Goal: Task Accomplishment & Management: Manage account settings

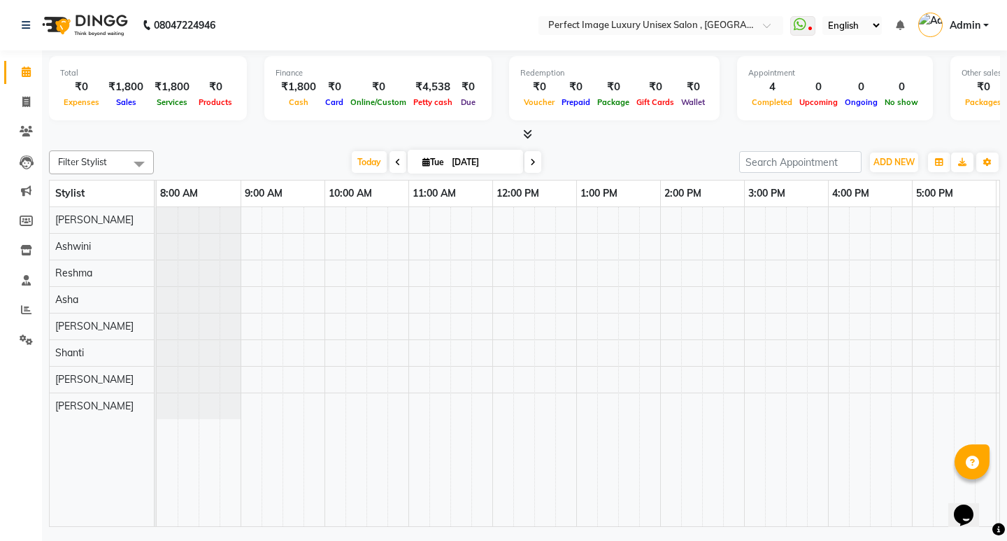
click at [534, 166] on span at bounding box center [533, 162] width 17 height 22
type input "[DATE]"
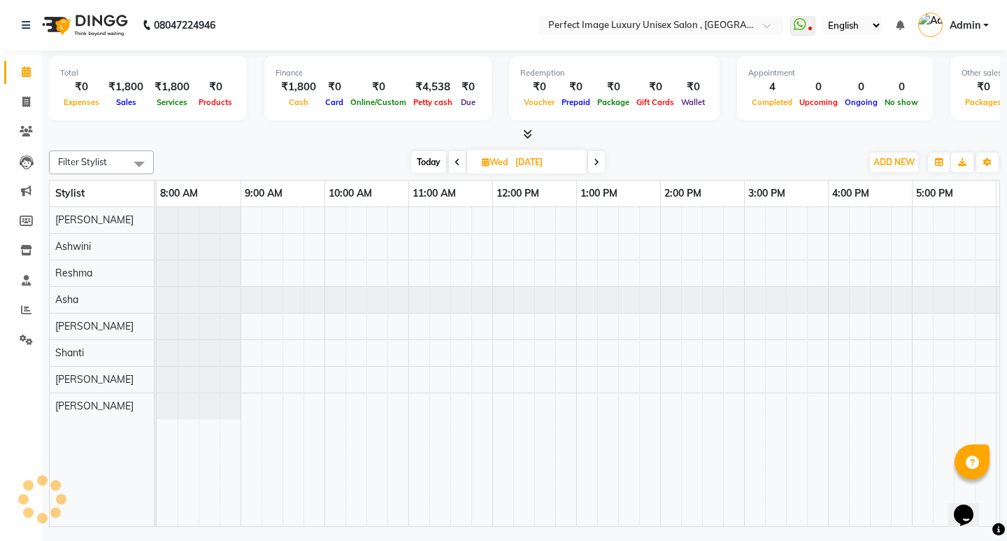
scroll to position [0, 332]
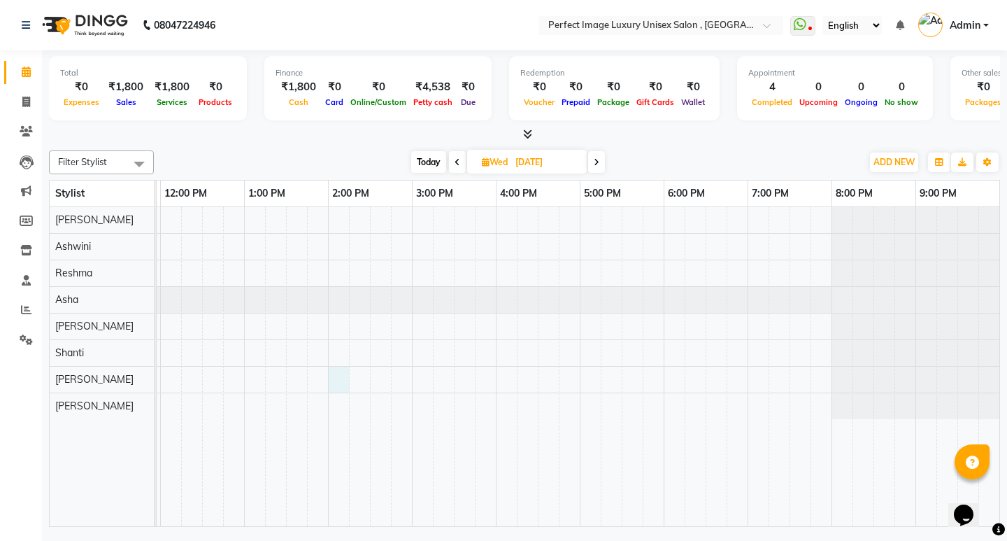
click at [338, 376] on div at bounding box center [411, 366] width 1175 height 319
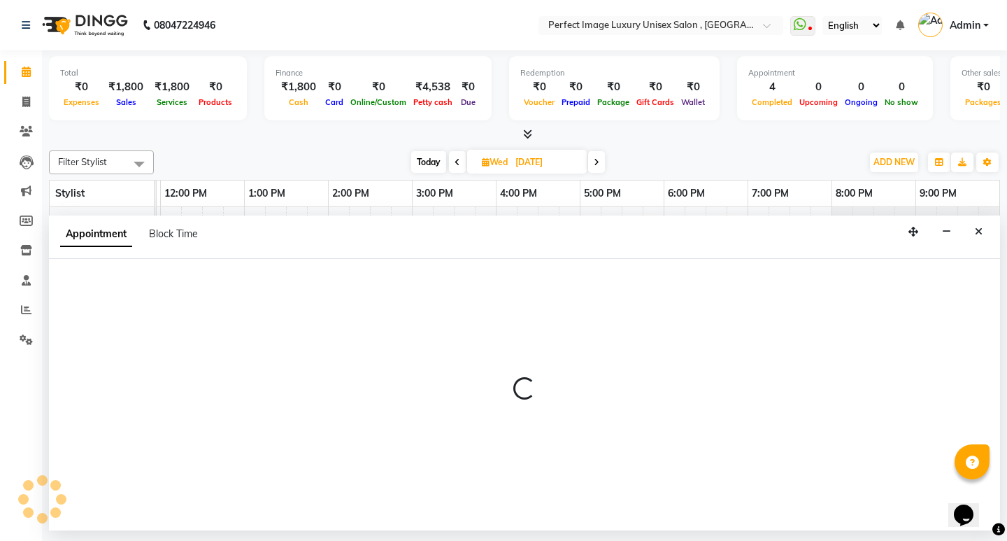
select select "33183"
select select "tentative"
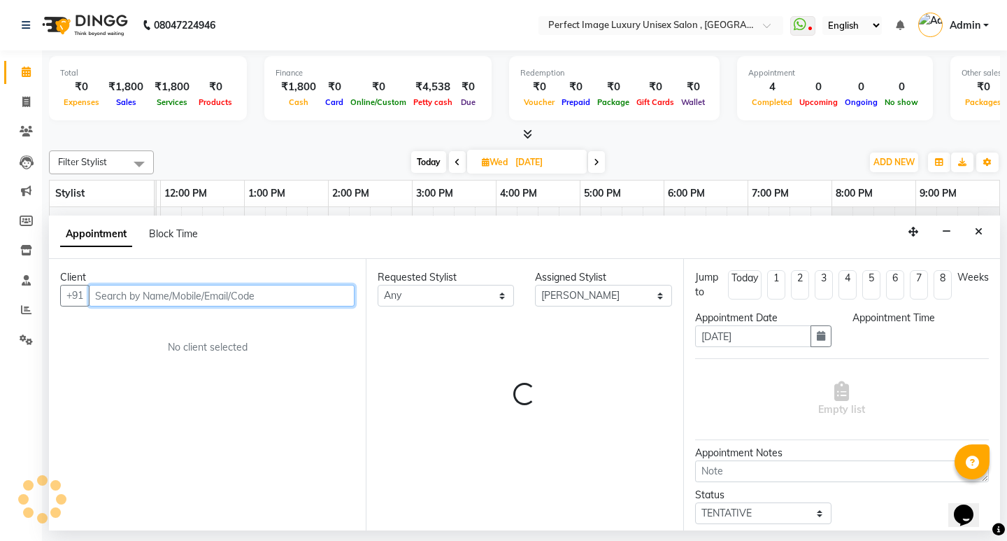
select select "840"
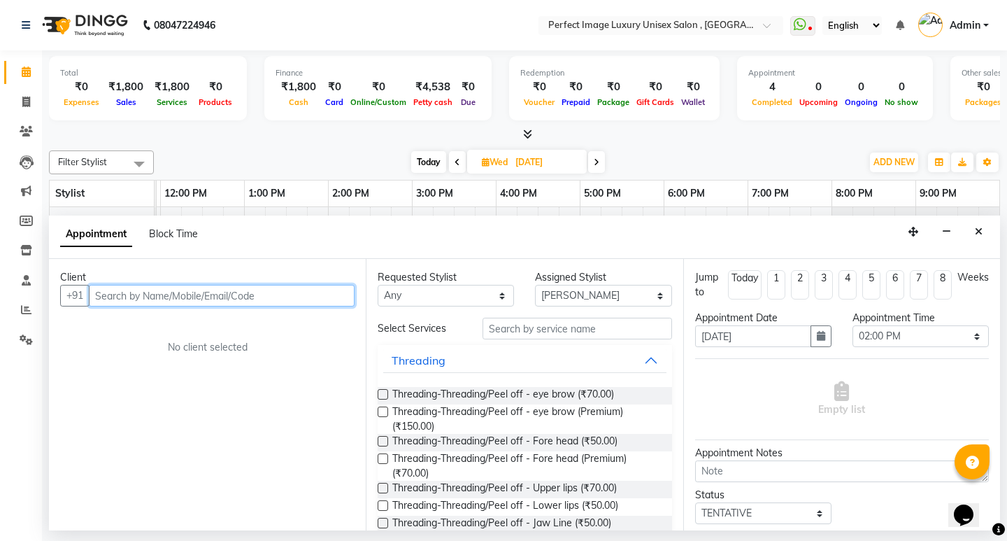
click at [269, 297] on input "text" at bounding box center [222, 296] width 266 height 22
type input "d"
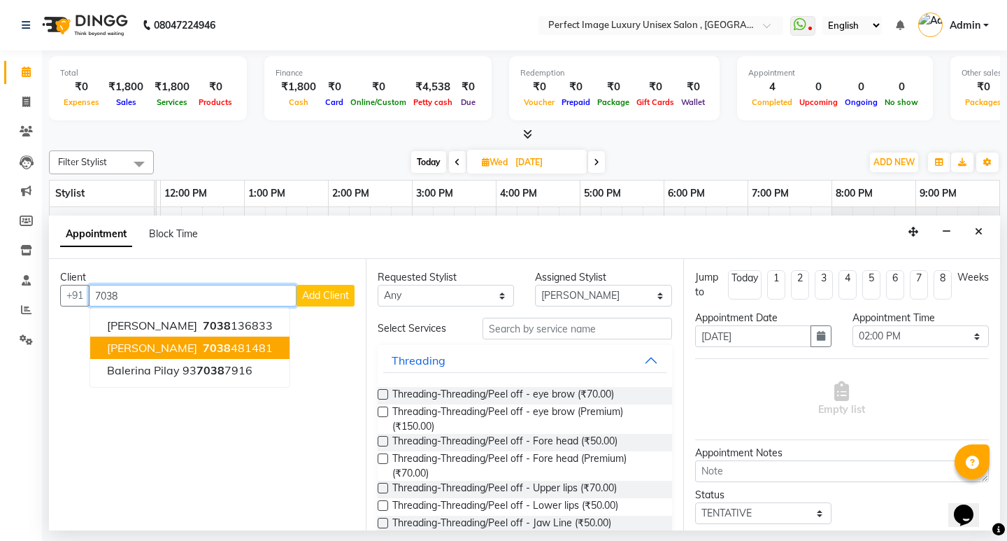
click at [147, 345] on span "[PERSON_NAME]" at bounding box center [152, 348] width 90 height 14
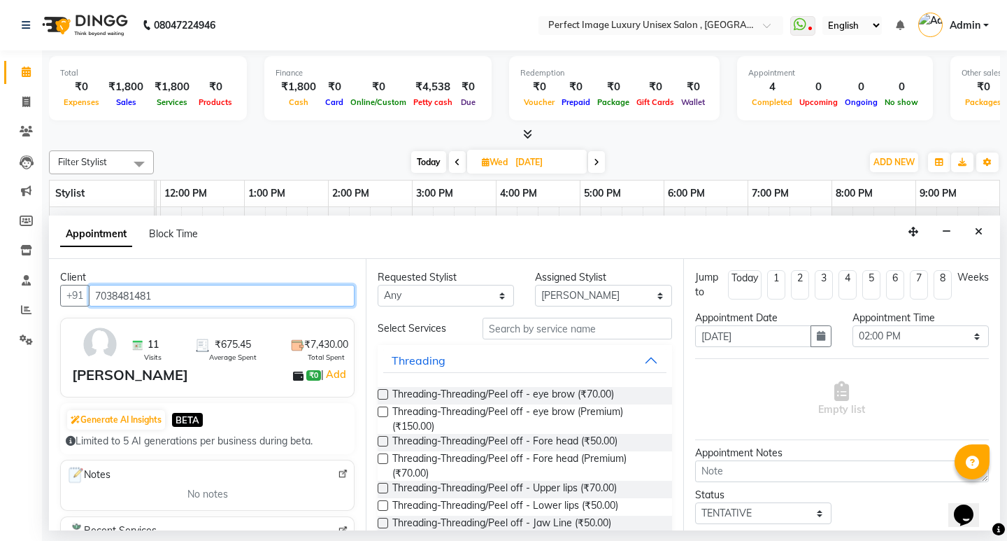
type input "7038481481"
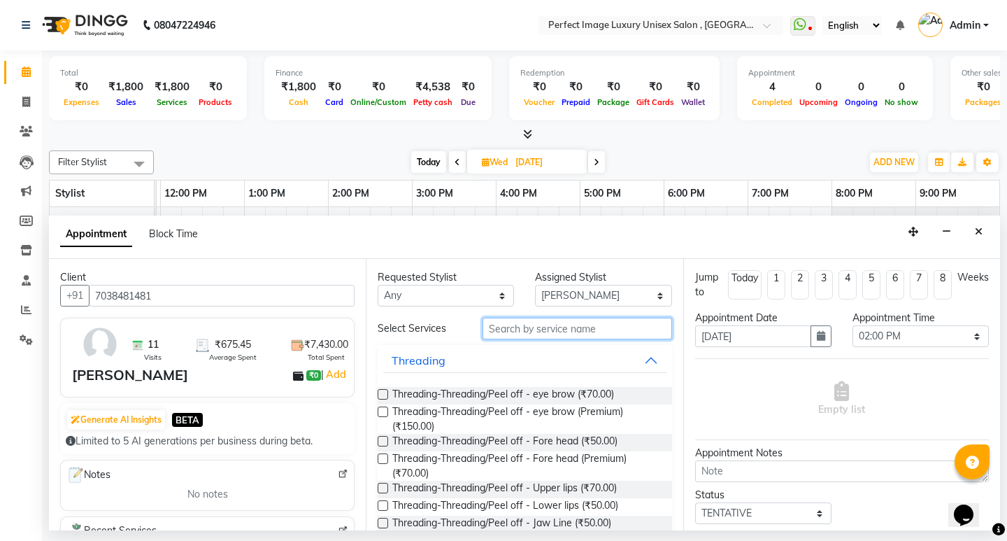
click at [515, 335] on input "text" at bounding box center [577, 329] width 189 height 22
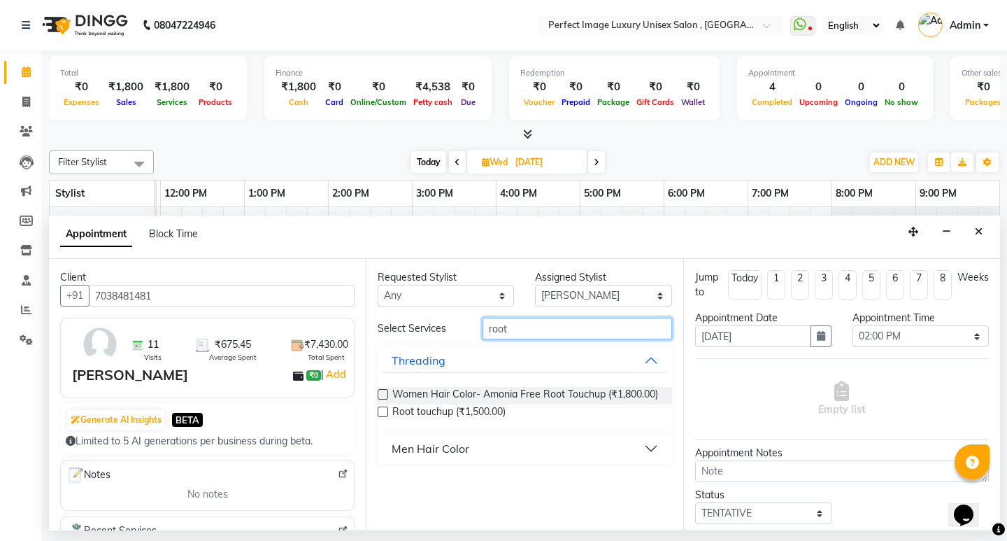
type input "root"
click at [383, 408] on label at bounding box center [383, 411] width 10 height 10
click at [383, 408] on input "checkbox" at bounding box center [382, 412] width 9 height 9
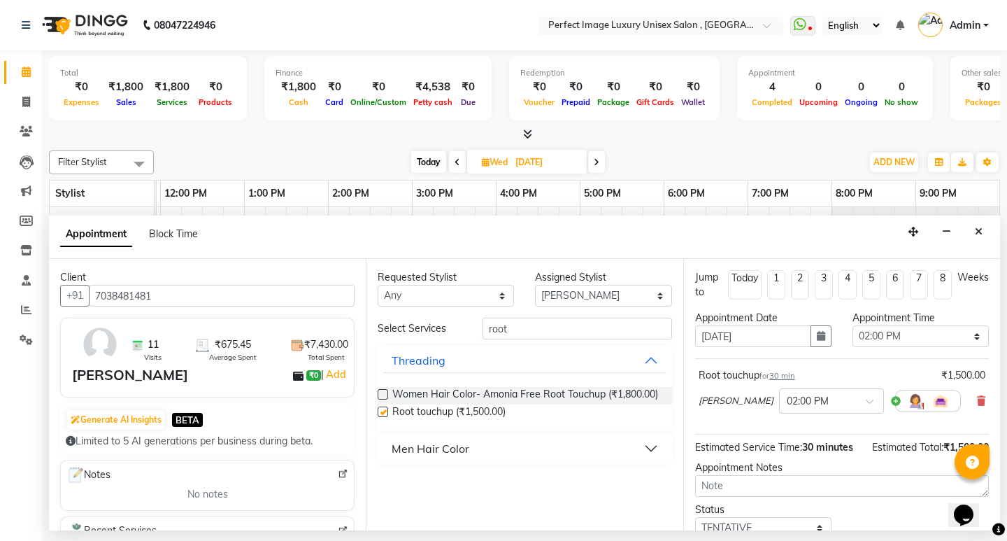
checkbox input "false"
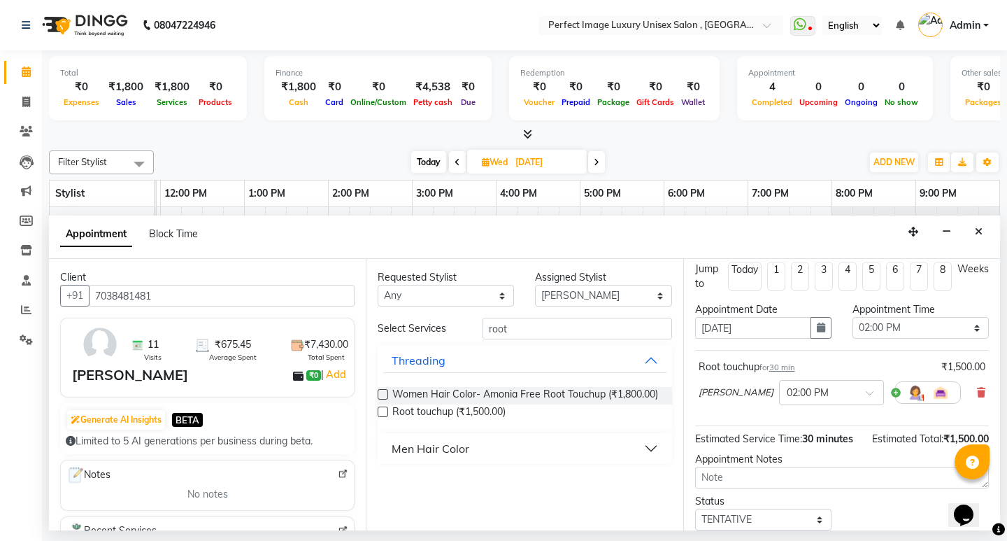
scroll to position [0, 0]
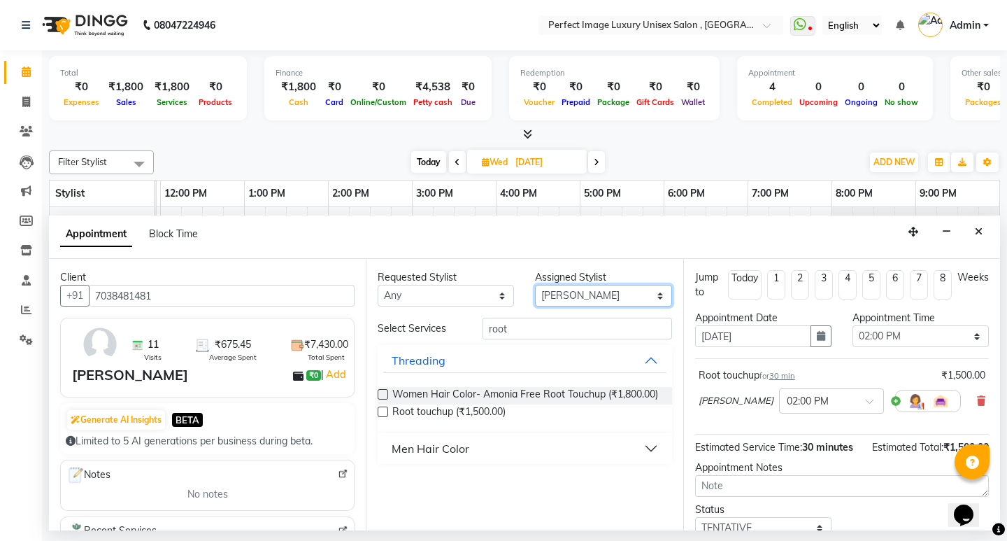
click at [558, 299] on select "Select [PERSON_NAME] [PERSON_NAME] [PERSON_NAME] Reshma [PERSON_NAME] Shanti [G…" at bounding box center [603, 296] width 136 height 22
select select "32169"
click at [535, 285] on select "Select [PERSON_NAME] [PERSON_NAME] [PERSON_NAME] Reshma [PERSON_NAME] Shanti [G…" at bounding box center [603, 296] width 136 height 22
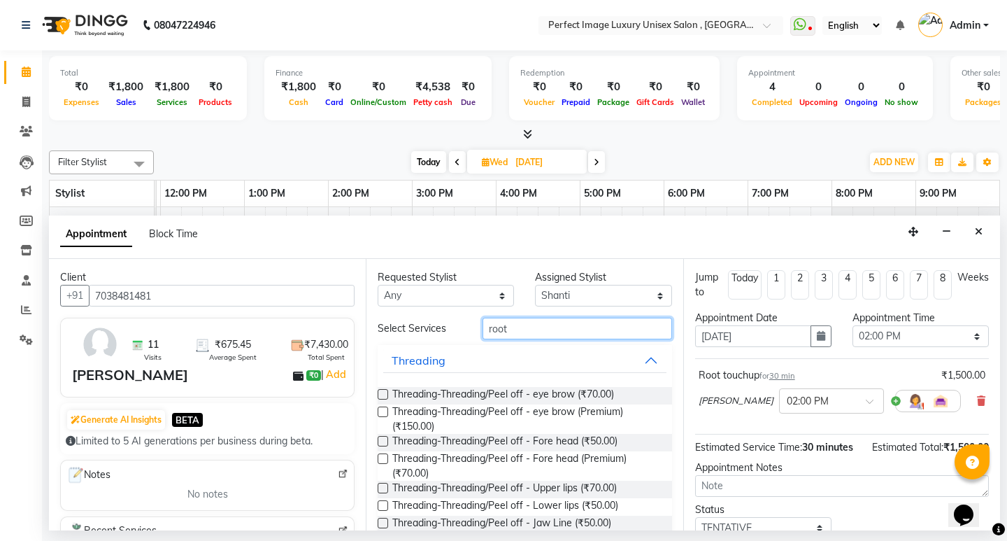
click at [562, 333] on input "root" at bounding box center [577, 329] width 189 height 22
type input "r"
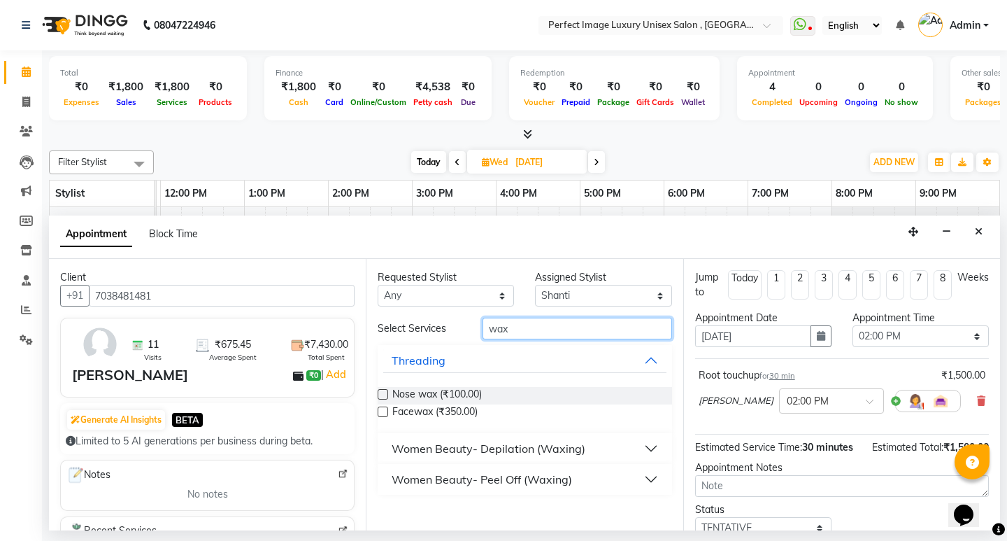
type input "wax"
click at [485, 452] on div "Women Beauty- Depilation (Waxing)" at bounding box center [489, 448] width 194 height 17
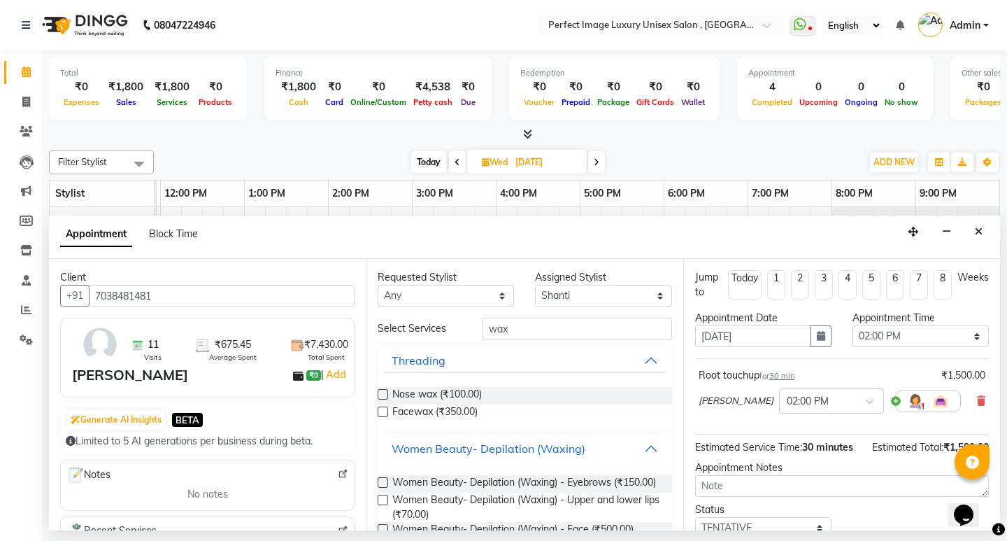
scroll to position [140, 0]
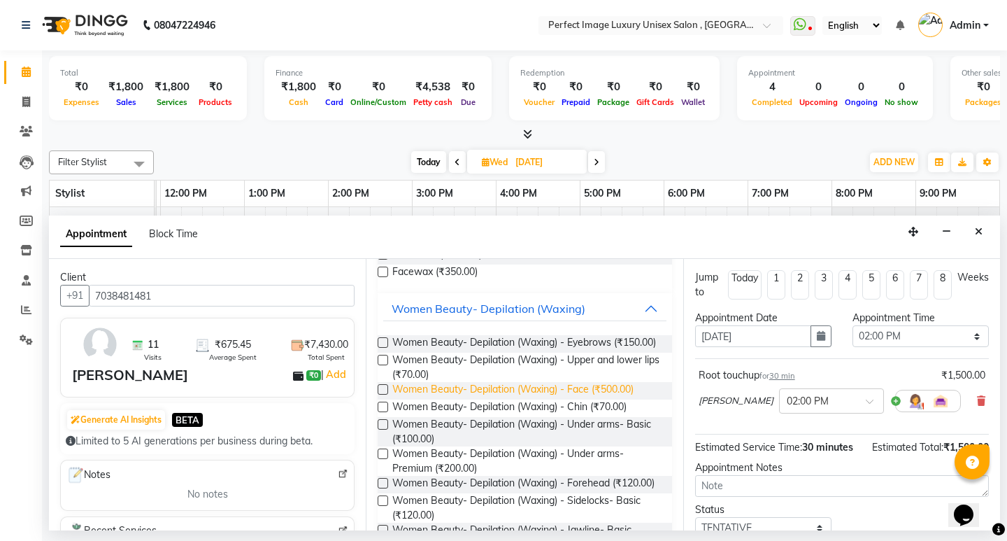
click at [472, 395] on span "Women Beauty- Depilation (Waxing) - Face (₹500.00)" at bounding box center [512, 390] width 241 height 17
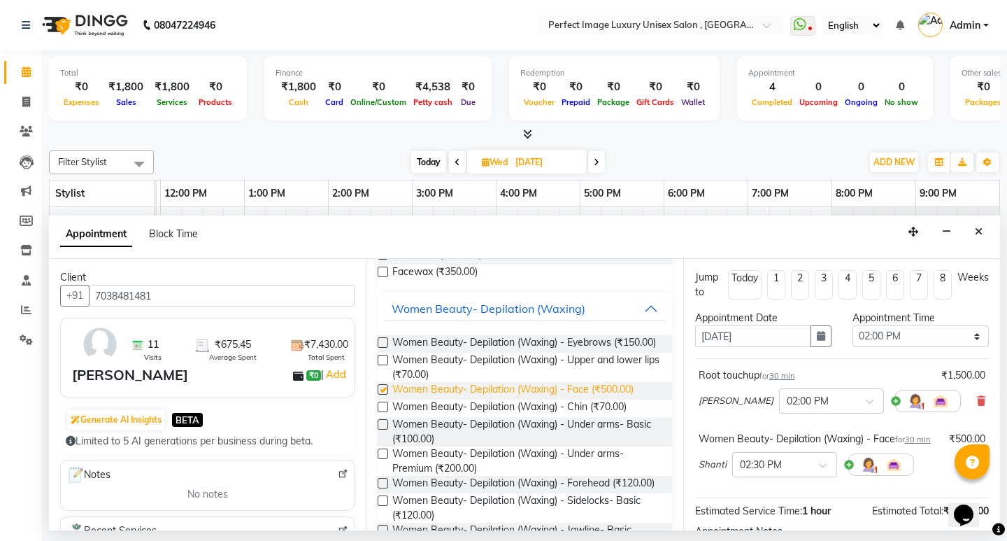
checkbox input "false"
click at [471, 417] on span "Women Beauty- Depilation (Waxing) - Chin (₹70.00)" at bounding box center [509, 407] width 234 height 17
checkbox input "false"
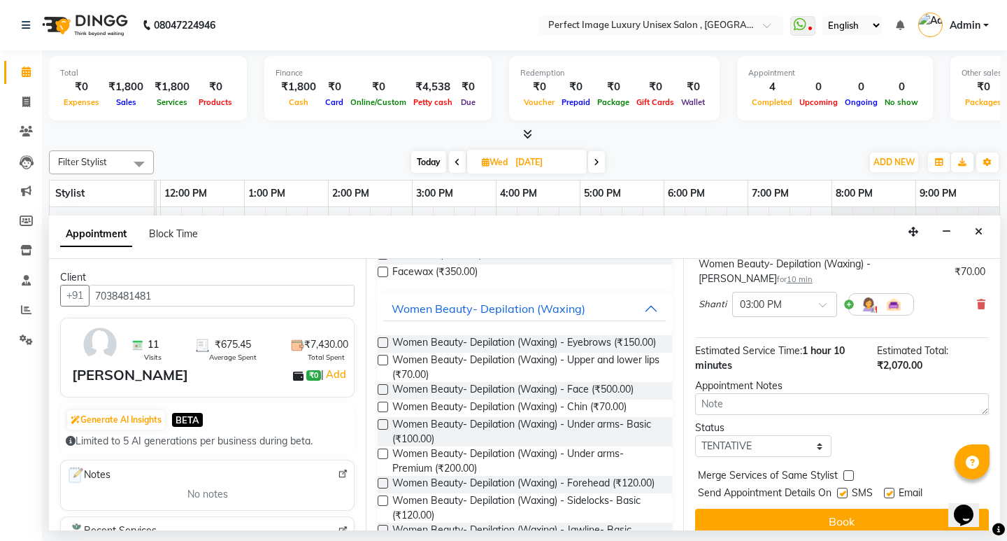
scroll to position [253, 0]
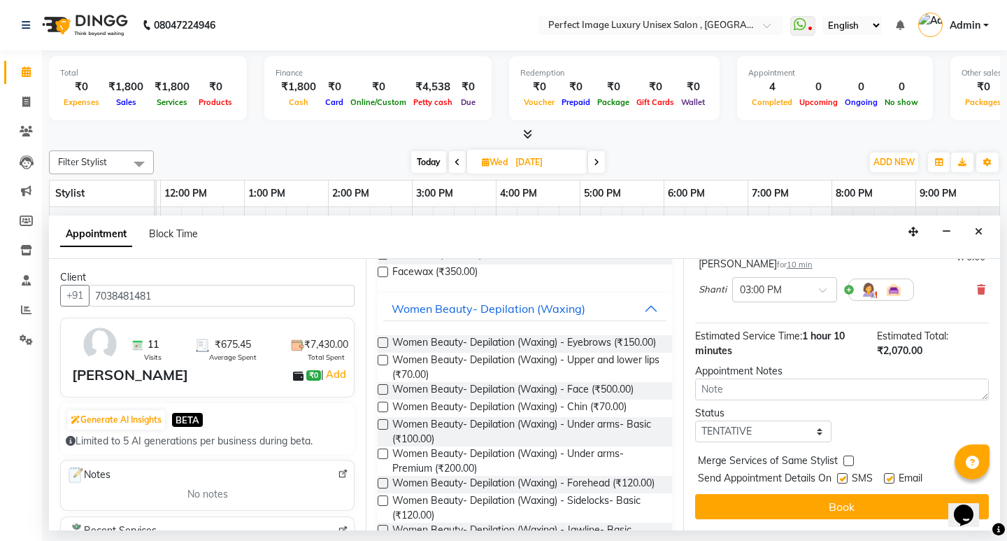
click at [791, 503] on button "Book" at bounding box center [842, 506] width 294 height 25
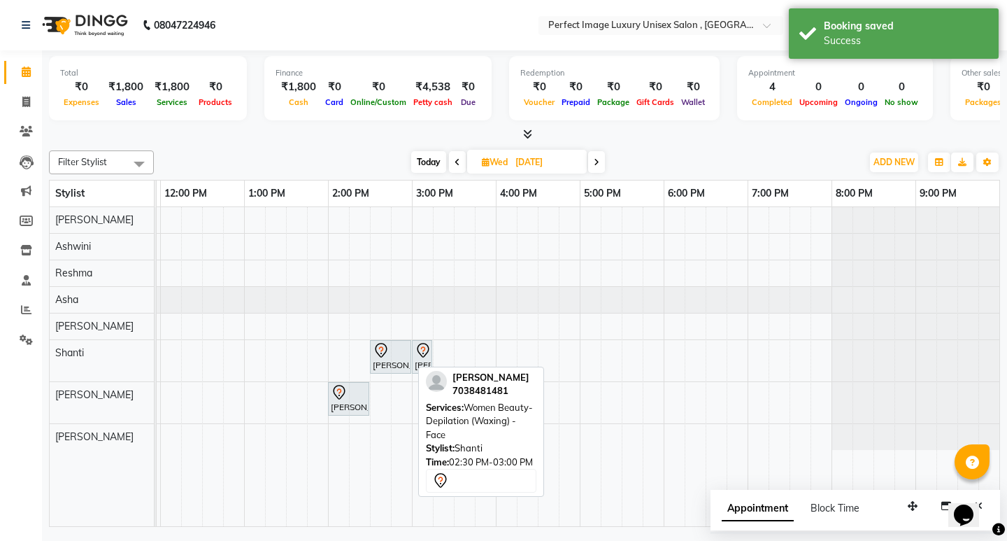
drag, startPoint x: 410, startPoint y: 362, endPoint x: 390, endPoint y: 448, distance: 87.7
click at [390, 453] on div "[PERSON_NAME], 02:30 PM-03:00 PM, Women Beauty- Depilation (Waxing) - Face [PER…" at bounding box center [411, 366] width 1175 height 319
drag, startPoint x: 403, startPoint y: 356, endPoint x: 385, endPoint y: 437, distance: 83.1
click at [385, 437] on tbody "[PERSON_NAME], 02:30 PM-03:00 PM, Women Beauty- Depilation (Waxing) - Face [PER…" at bounding box center [411, 328] width 1175 height 243
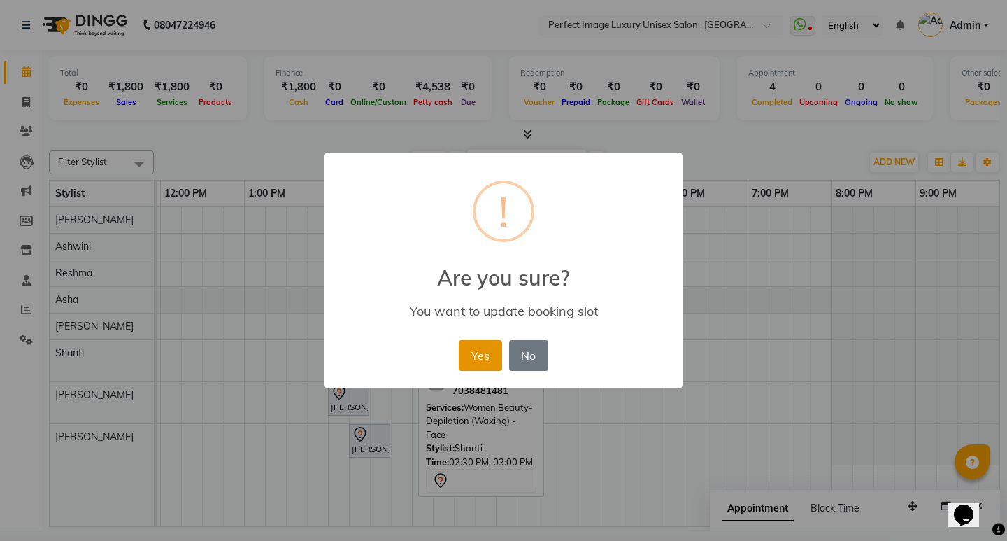
click at [487, 346] on button "Yes" at bounding box center [480, 355] width 43 height 31
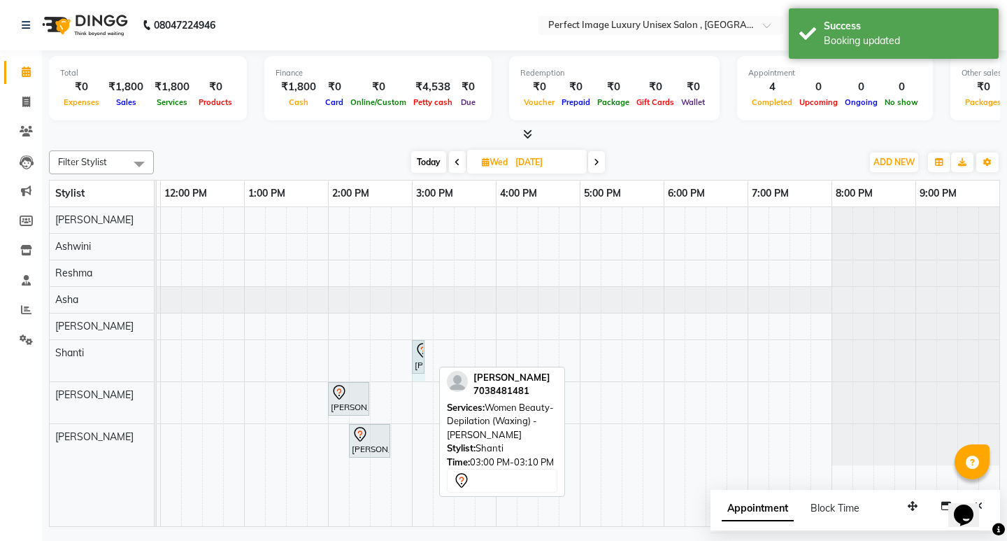
click at [428, 355] on link "[PERSON_NAME], 03:00 PM-03:10 PM, Women Beauty- Depilation (Waxing) - Chin" at bounding box center [422, 357] width 20 height 34
drag, startPoint x: 427, startPoint y: 355, endPoint x: 394, endPoint y: 429, distance: 81.1
click at [394, 429] on div "[PERSON_NAME], 03:00 PM-03:10 PM, Women Beauty- Depilation (Waxing) - Chin [PER…" at bounding box center [411, 366] width 1175 height 319
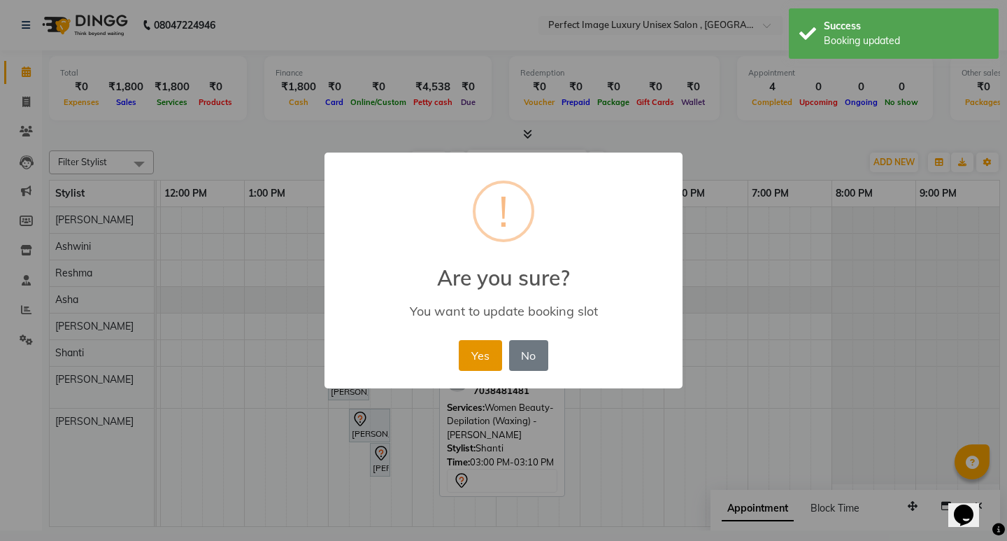
click at [490, 354] on button "Yes" at bounding box center [480, 355] width 43 height 31
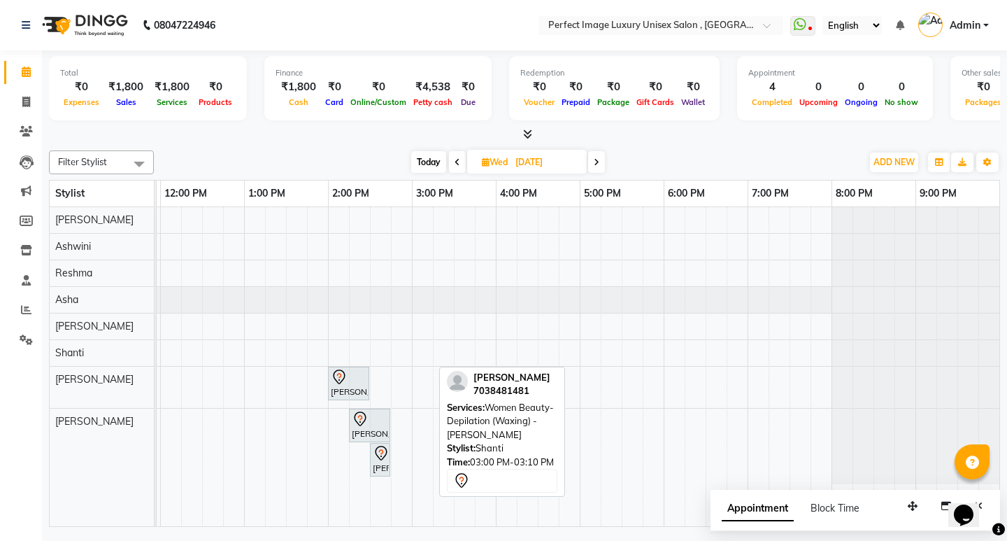
click at [422, 159] on span "Today" at bounding box center [428, 162] width 35 height 22
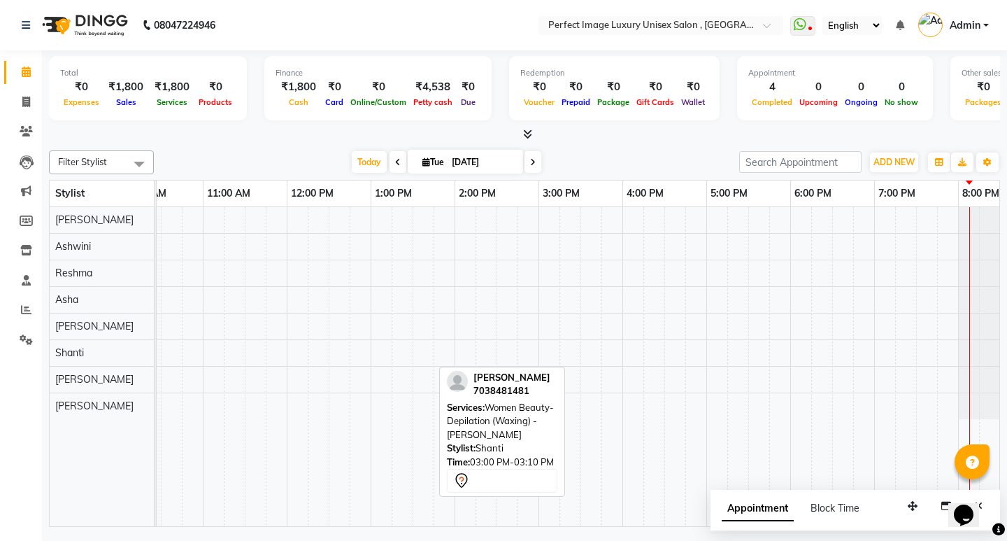
scroll to position [0, 185]
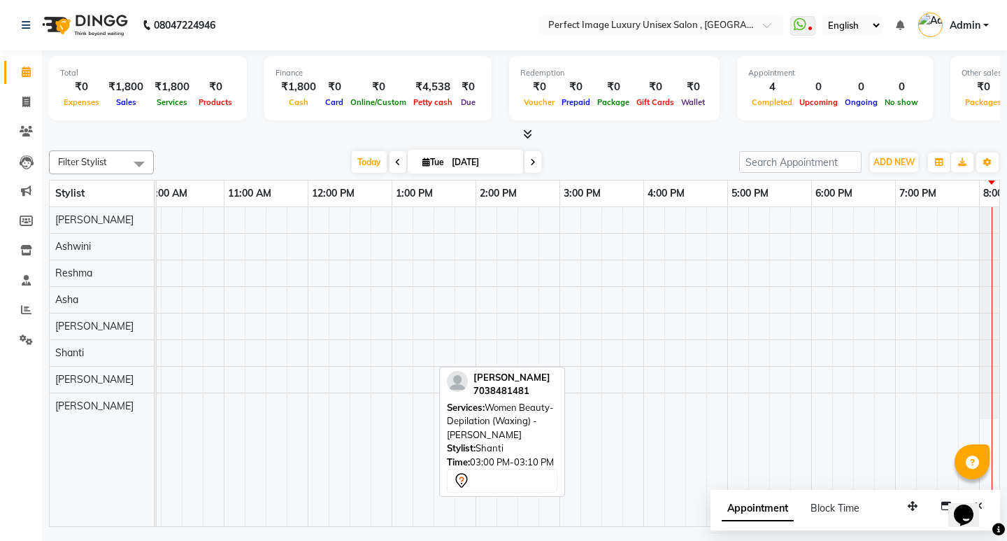
click at [527, 166] on span at bounding box center [533, 162] width 17 height 22
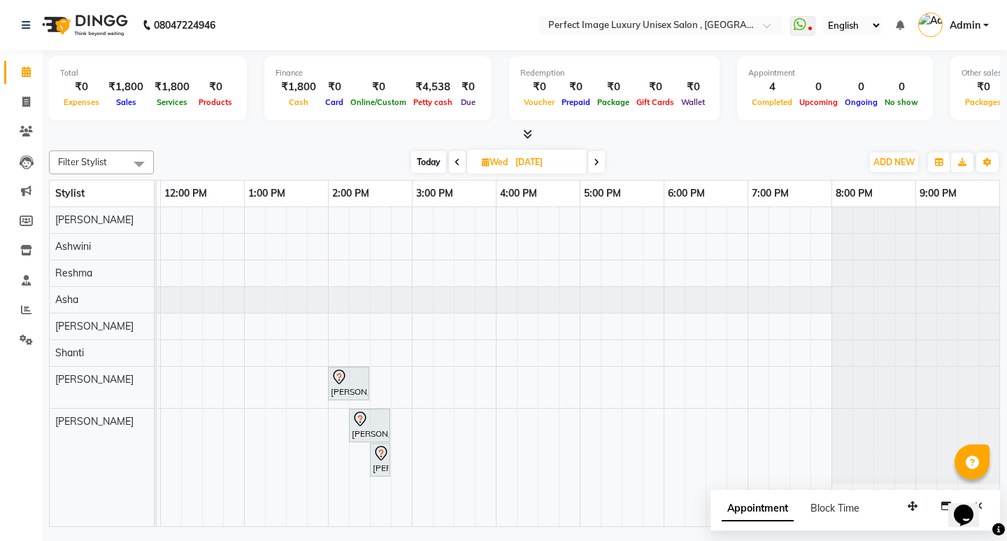
click at [420, 166] on span "Today" at bounding box center [428, 162] width 35 height 22
type input "[DATE]"
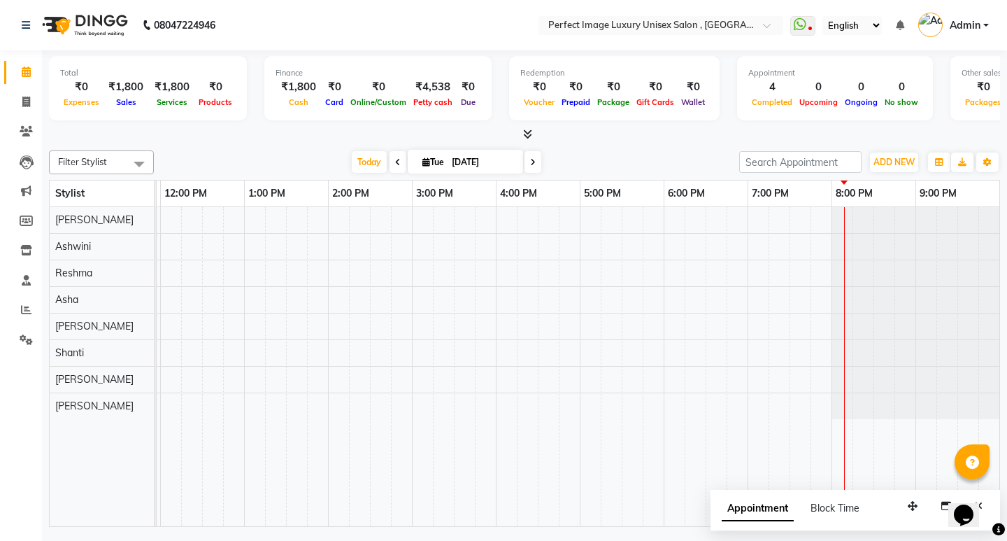
click at [529, 134] on icon at bounding box center [527, 134] width 9 height 10
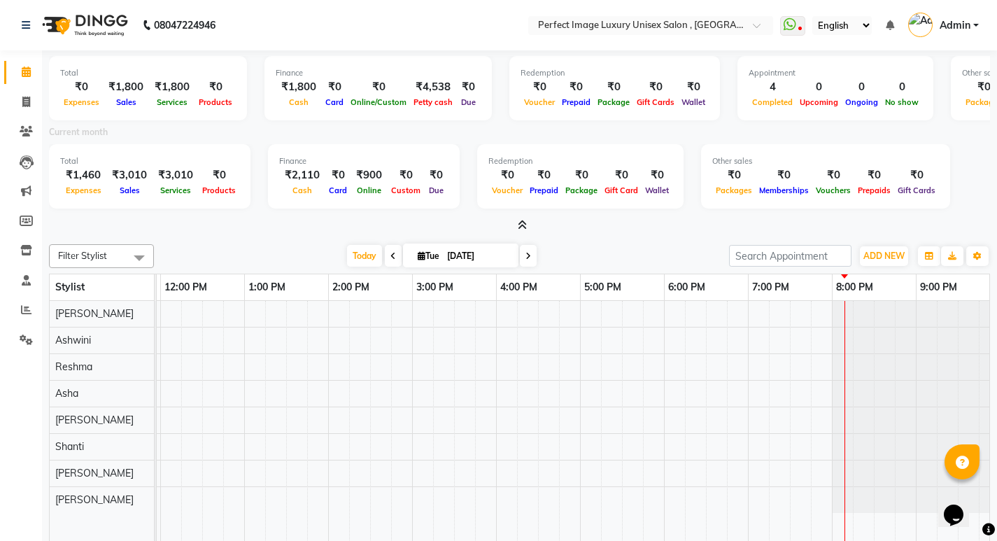
click at [522, 221] on icon at bounding box center [522, 225] width 9 height 10
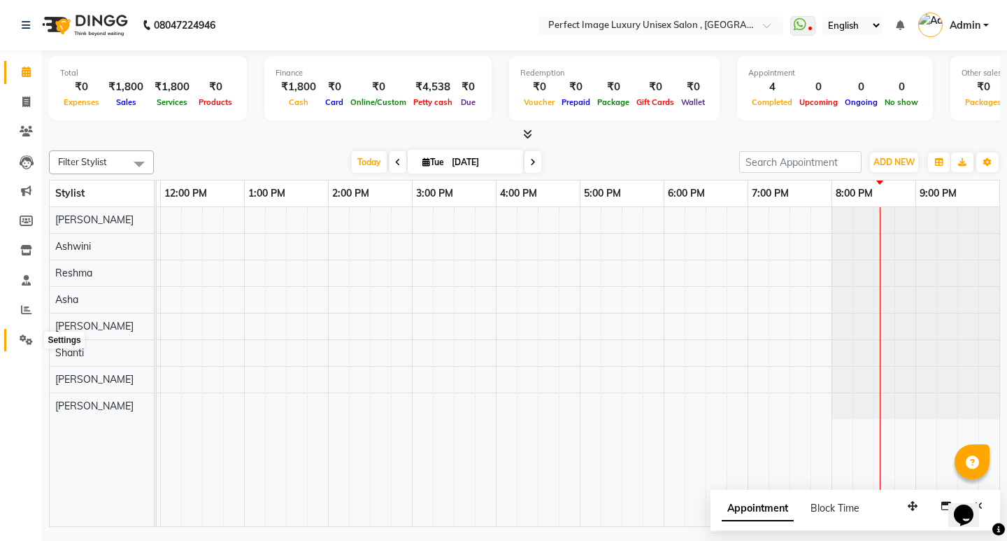
click at [17, 334] on span at bounding box center [26, 340] width 24 height 16
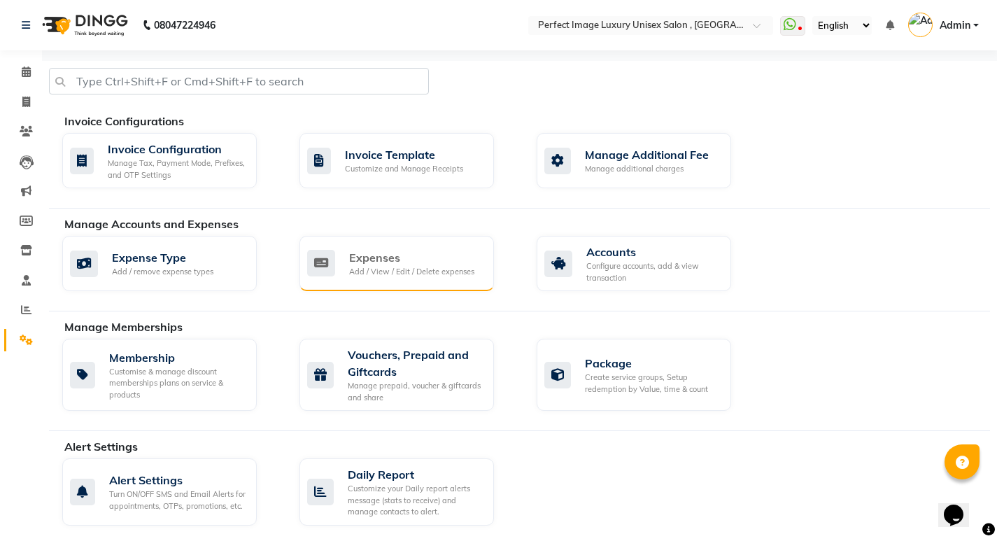
click at [361, 263] on div "Expenses" at bounding box center [411, 257] width 125 height 17
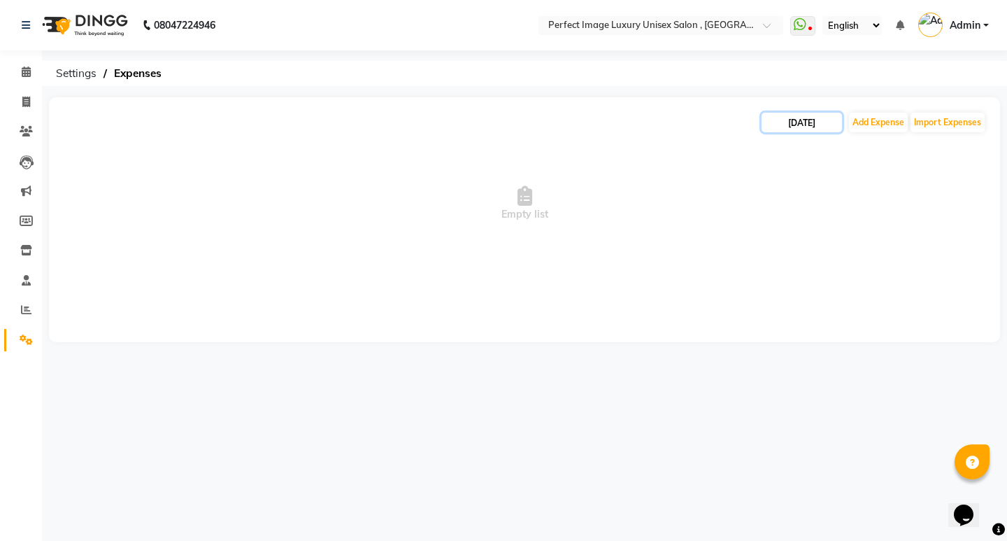
click at [813, 125] on input "[DATE]" at bounding box center [802, 123] width 80 height 20
select select "9"
select select "2025"
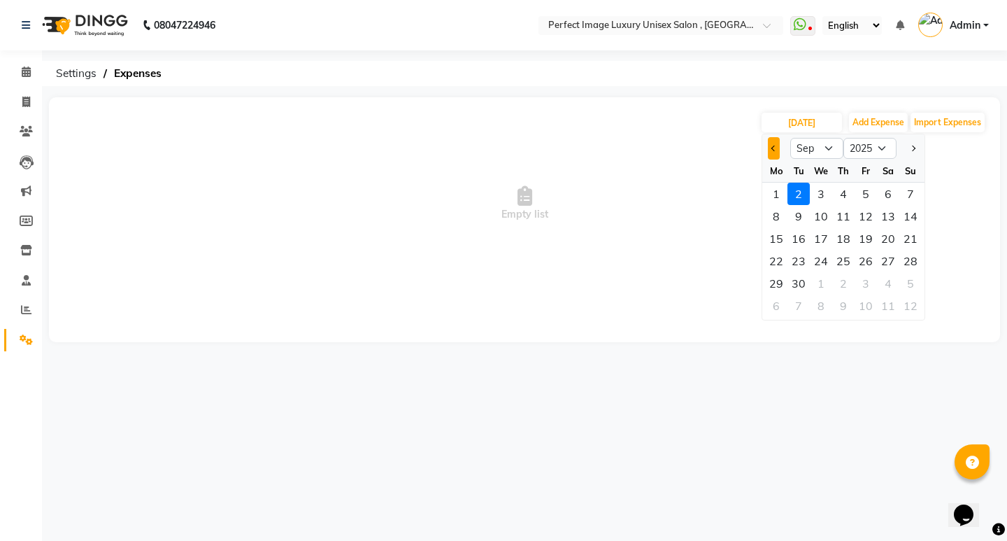
click at [772, 140] on button "Previous month" at bounding box center [774, 148] width 12 height 22
select select "8"
click at [908, 281] on div "31" at bounding box center [910, 283] width 22 height 22
type input "[DATE]"
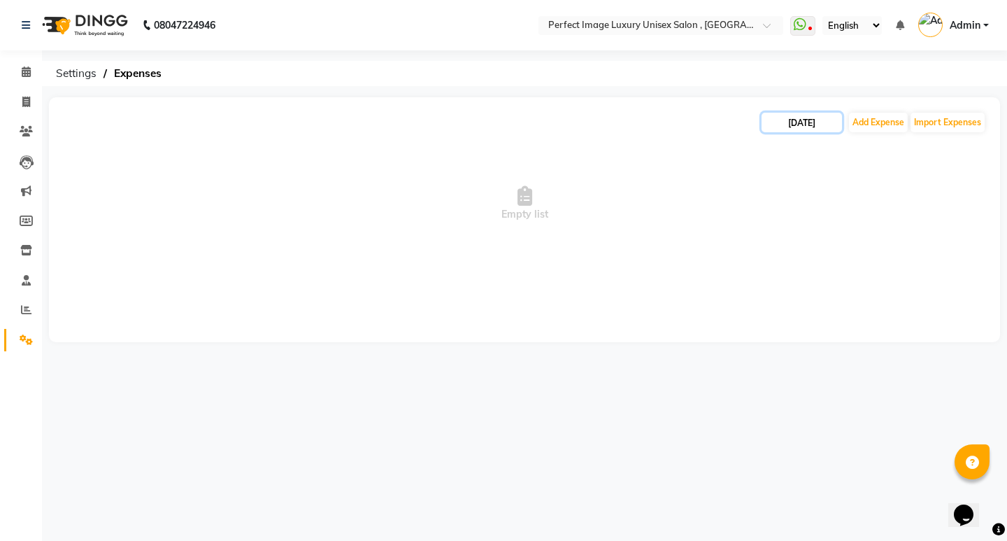
click at [786, 124] on input "[DATE]" at bounding box center [802, 123] width 80 height 20
select select "8"
select select "2025"
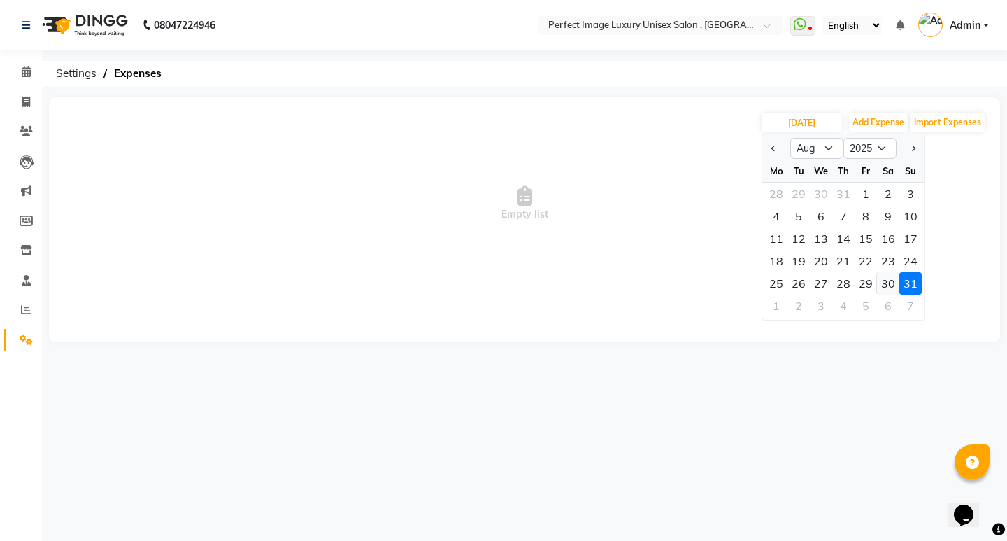
click at [887, 279] on div "30" at bounding box center [888, 283] width 22 height 22
type input "[DATE]"
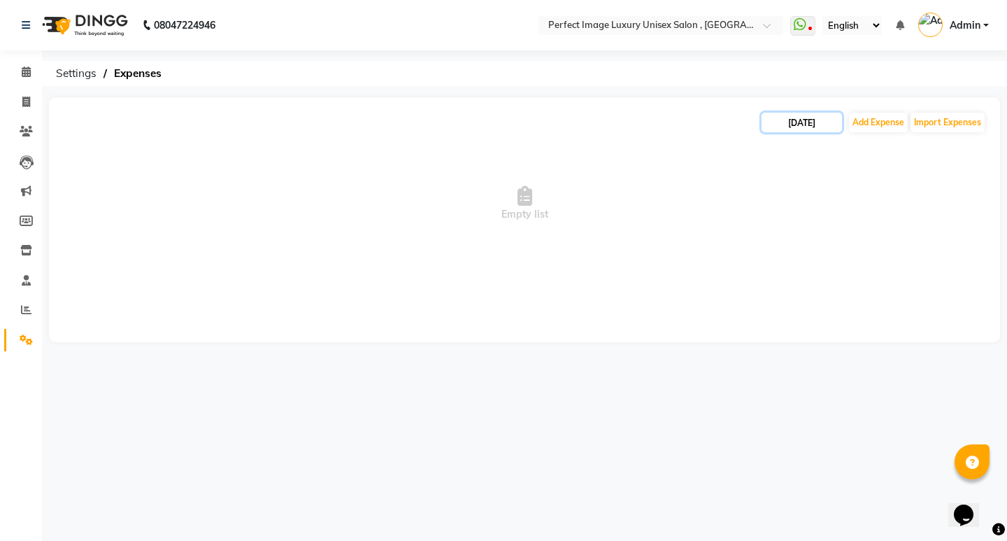
click at [783, 124] on input "[DATE]" at bounding box center [802, 123] width 80 height 20
select select "8"
select select "2025"
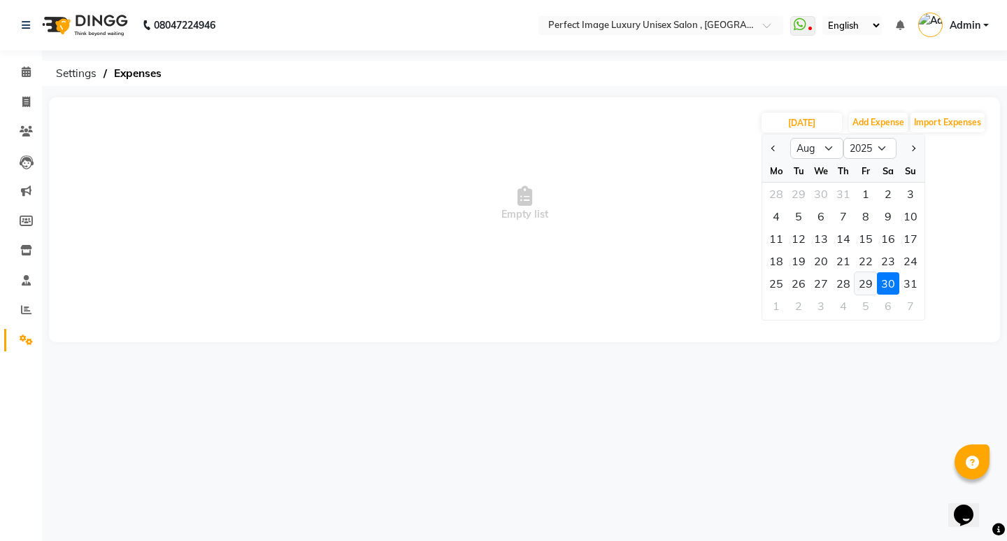
click at [864, 283] on div "29" at bounding box center [866, 283] width 22 height 22
type input "[DATE]"
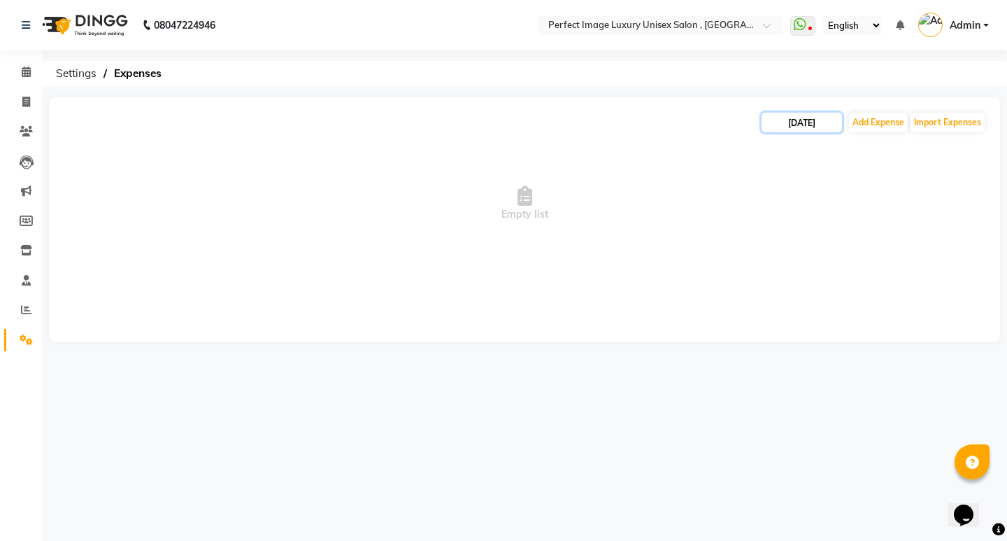
click at [783, 120] on input "[DATE]" at bounding box center [802, 123] width 80 height 20
select select "8"
select select "2025"
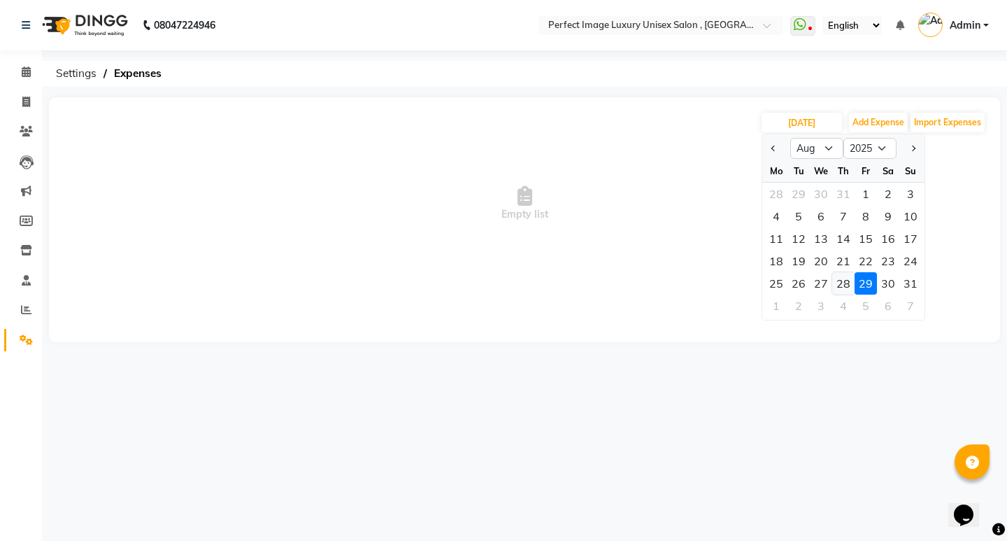
click at [832, 289] on div "28" at bounding box center [843, 283] width 22 height 22
type input "[DATE]"
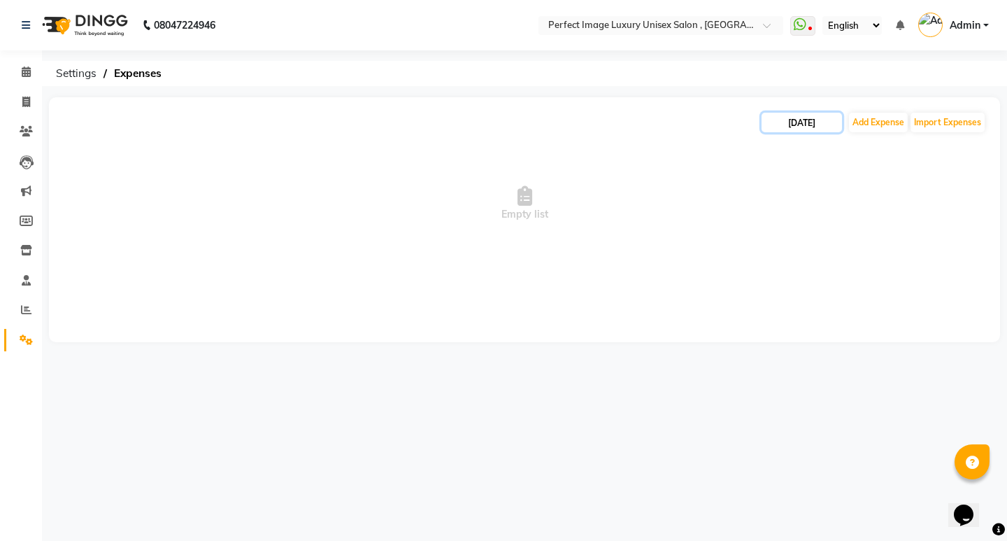
click at [783, 120] on input "[DATE]" at bounding box center [802, 123] width 80 height 20
select select "8"
select select "2025"
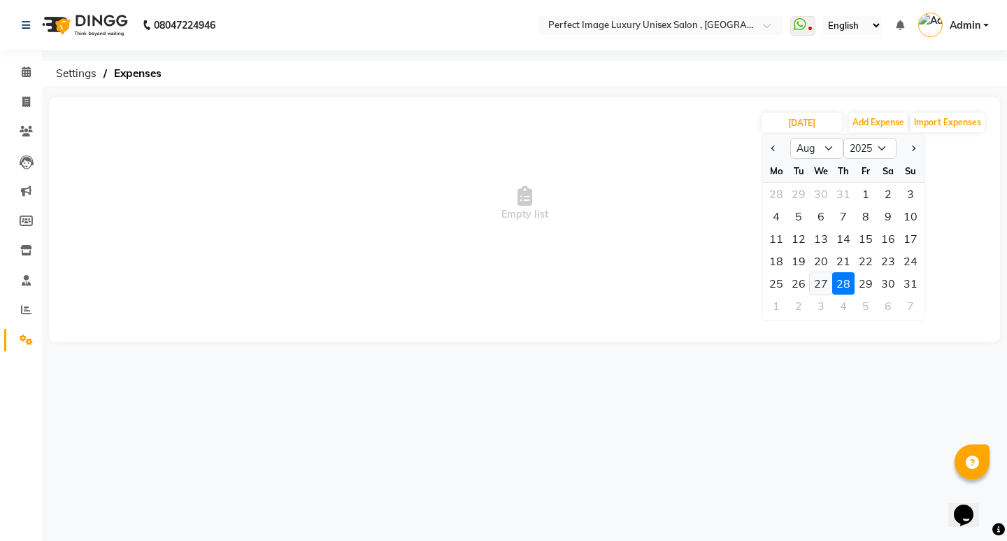
click at [826, 290] on div "27" at bounding box center [821, 283] width 22 height 22
type input "[DATE]"
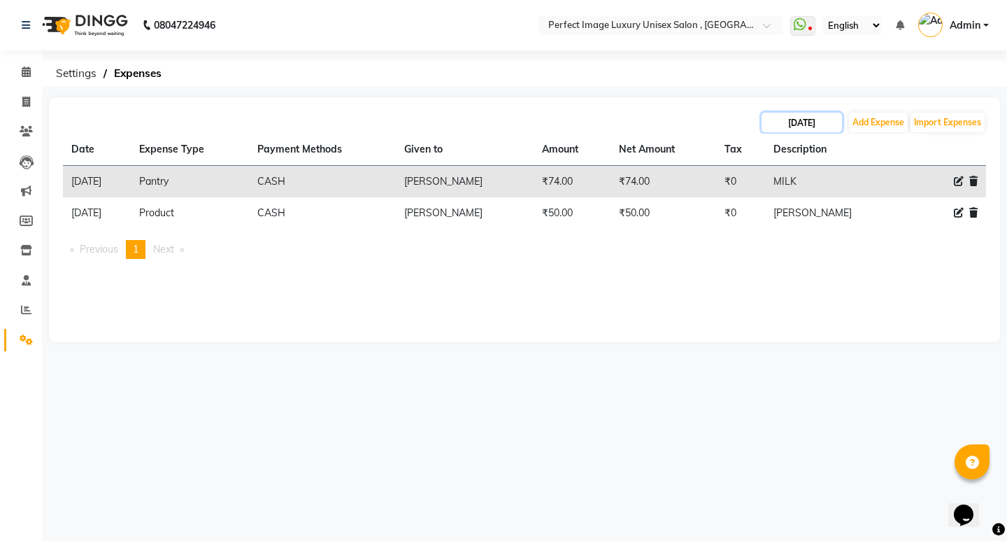
click at [787, 117] on input "[DATE]" at bounding box center [802, 123] width 80 height 20
select select "8"
select select "2025"
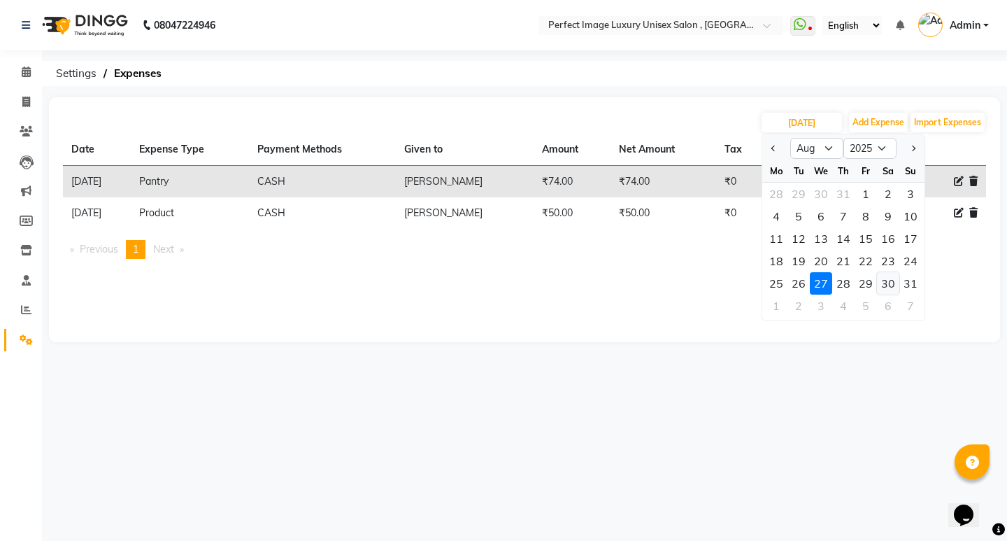
click at [895, 285] on div "30" at bounding box center [888, 283] width 22 height 22
type input "[DATE]"
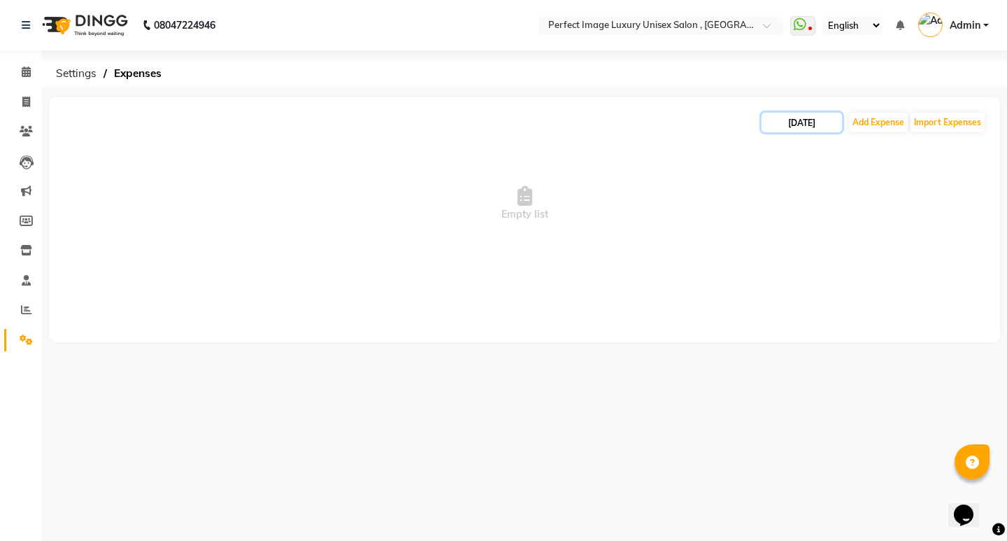
click at [794, 120] on input "[DATE]" at bounding box center [802, 123] width 80 height 20
select select "8"
select select "2025"
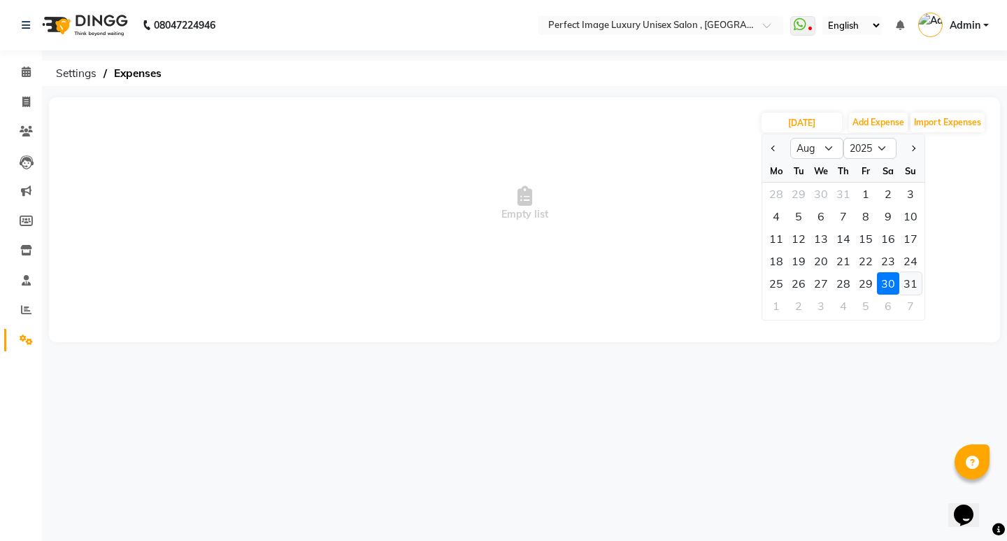
click at [908, 280] on div "31" at bounding box center [910, 283] width 22 height 22
type input "[DATE]"
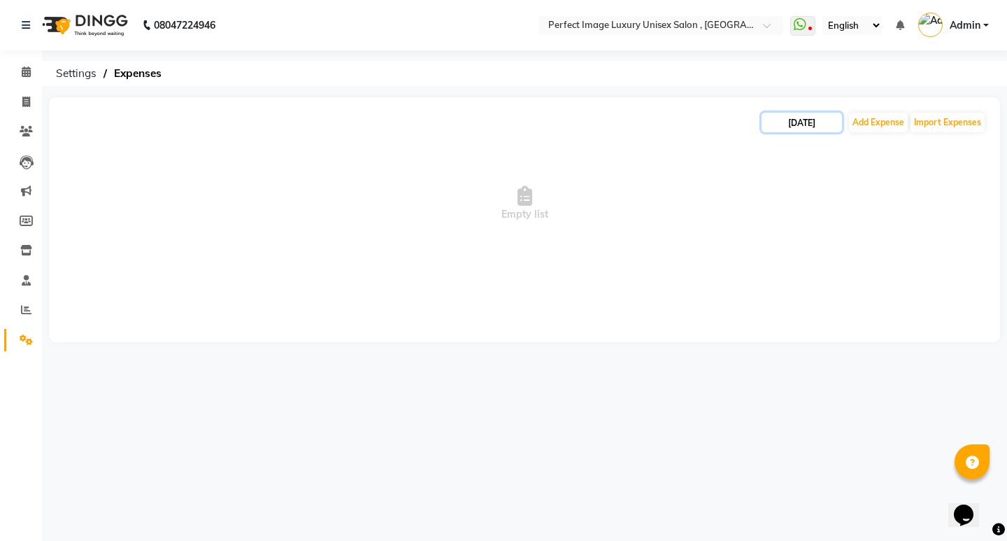
click at [780, 127] on input "[DATE]" at bounding box center [802, 123] width 80 height 20
select select "8"
select select "2025"
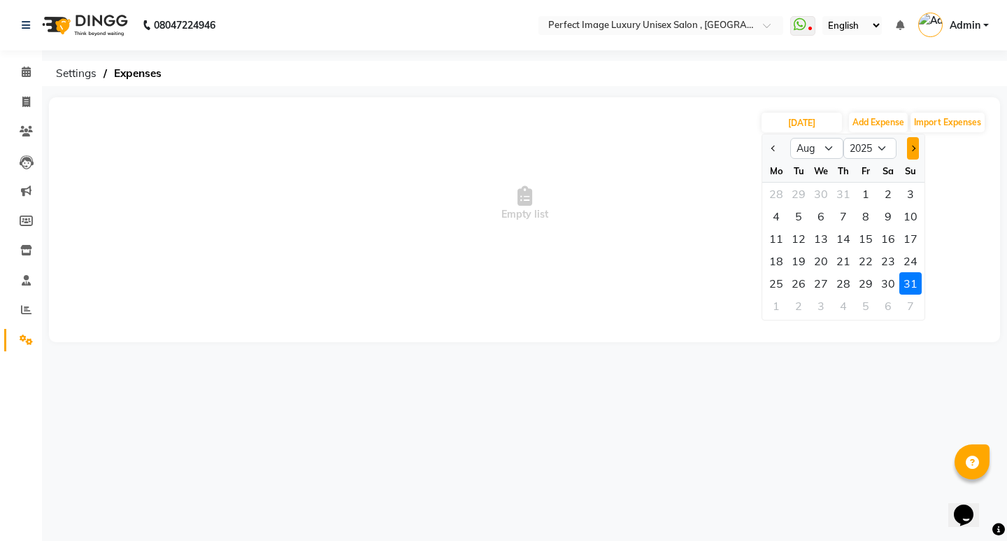
click at [915, 145] on button "Next month" at bounding box center [913, 148] width 12 height 22
select select "9"
click at [783, 194] on div "1" at bounding box center [776, 194] width 22 height 22
type input "[DATE]"
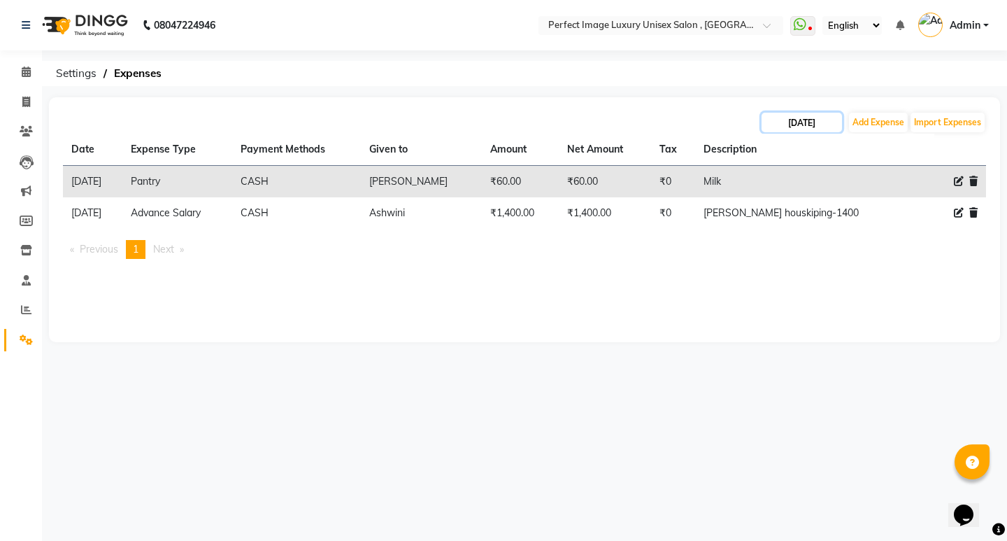
click at [782, 125] on input "[DATE]" at bounding box center [802, 123] width 80 height 20
select select "9"
select select "2025"
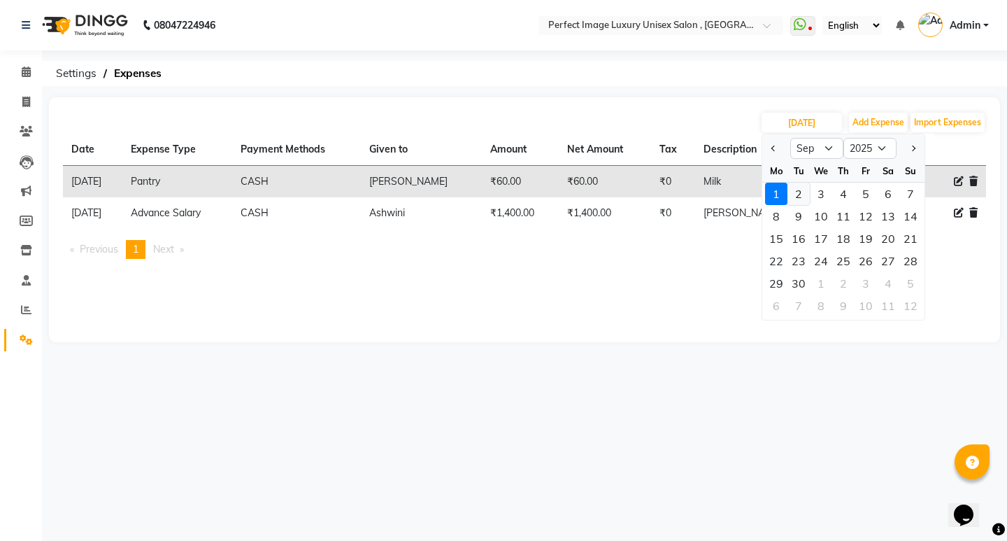
click at [802, 194] on div "2" at bounding box center [798, 194] width 22 height 22
type input "[DATE]"
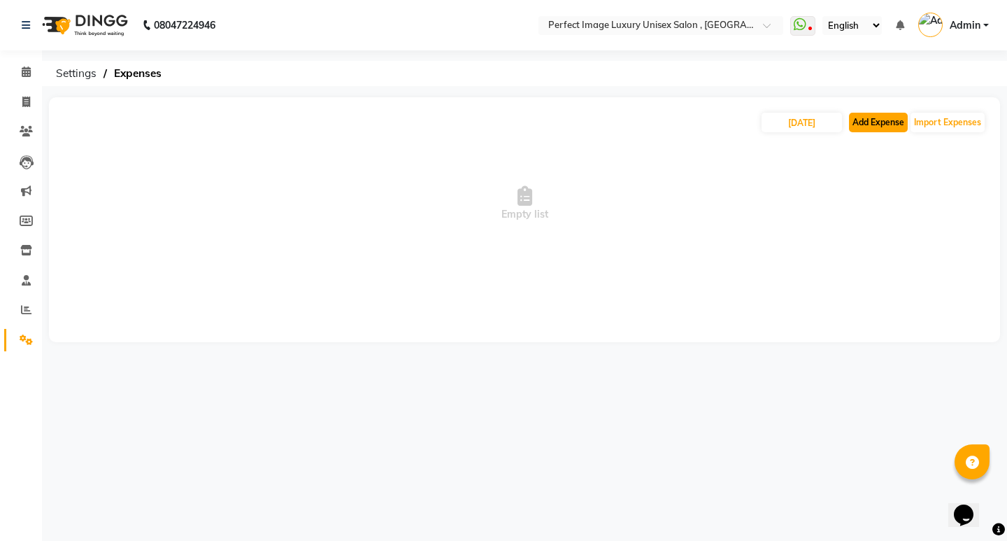
click at [894, 119] on button "Add Expense" at bounding box center [878, 123] width 59 height 20
select select "1"
select select "3979"
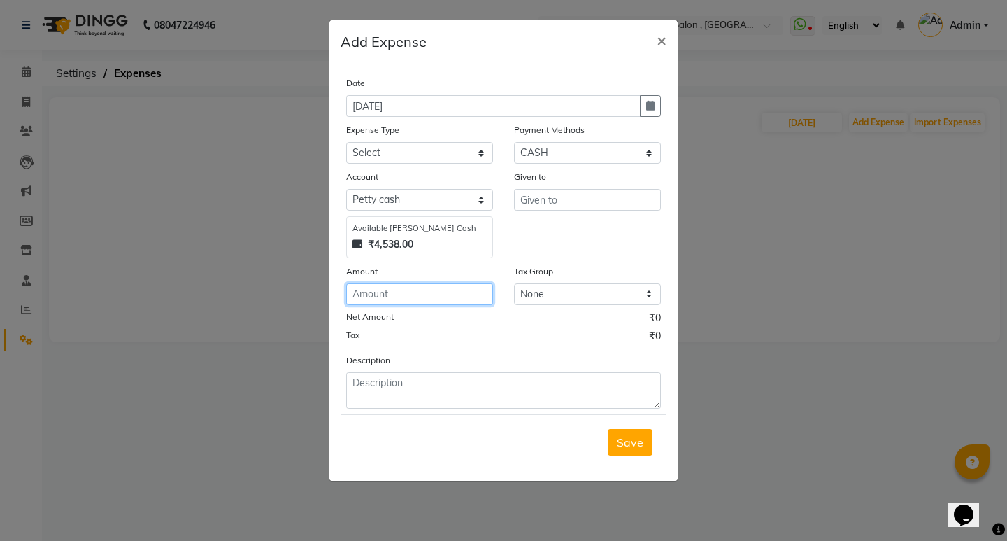
click at [441, 299] on input "number" at bounding box center [419, 294] width 147 height 22
type input "250"
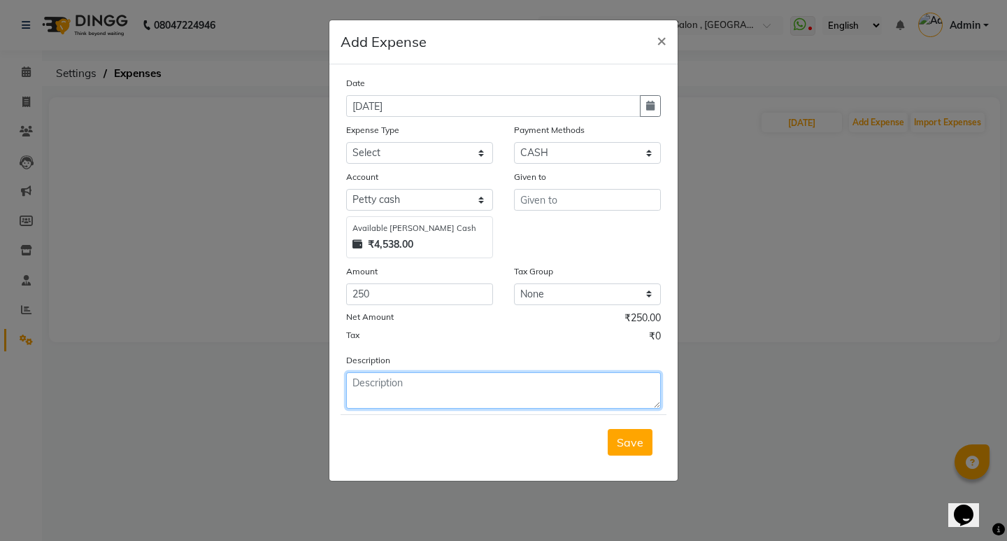
click at [443, 390] on textarea at bounding box center [503, 390] width 315 height 36
type textarea "Water"
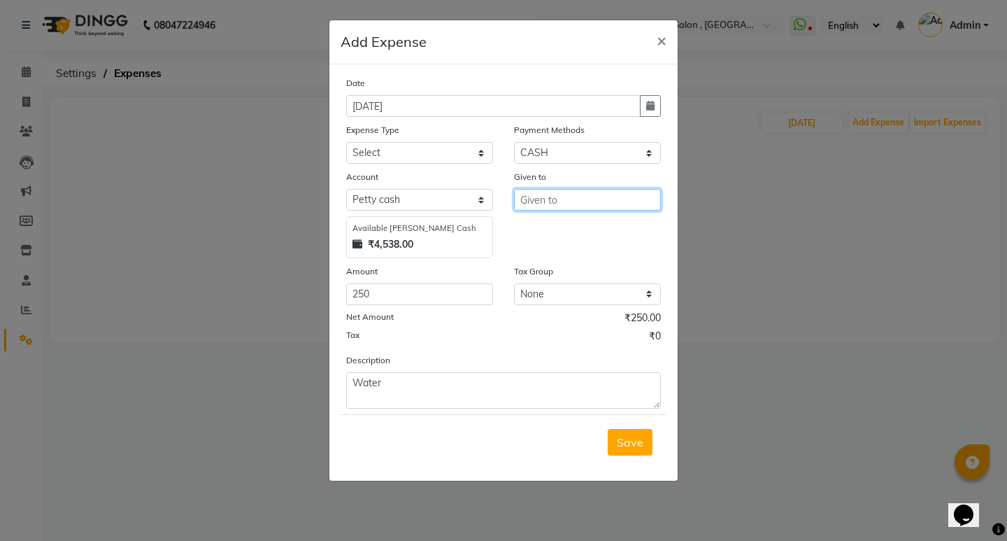
click at [566, 203] on input "text" at bounding box center [587, 200] width 147 height 22
click at [572, 228] on button "Sa nket" at bounding box center [570, 229] width 110 height 22
type input "[PERSON_NAME]"
click at [641, 432] on button "Save" at bounding box center [630, 442] width 45 height 27
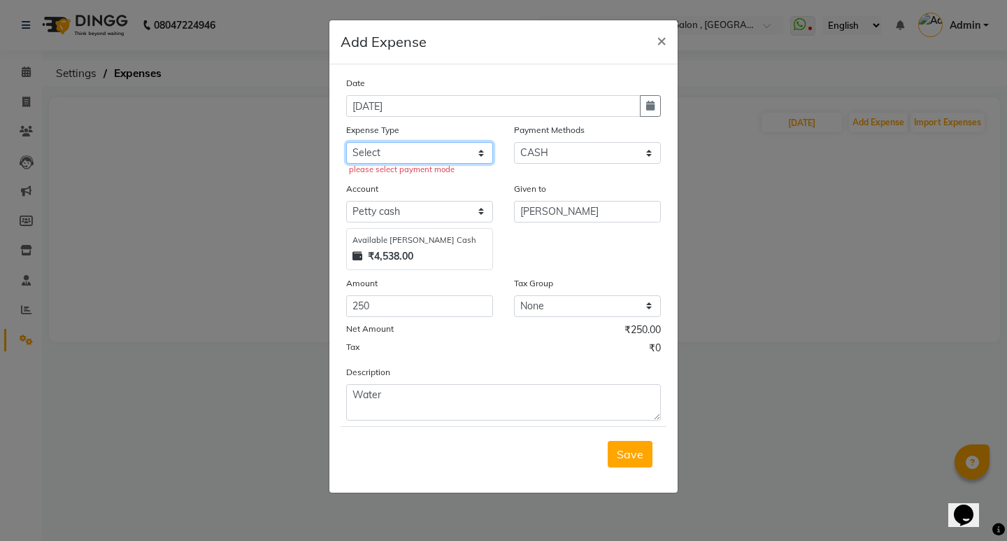
click at [464, 143] on select "Select Advance Salary Bank charges Car maintenance Cash transfer to bank Cash t…" at bounding box center [419, 153] width 147 height 22
select select "9650"
click at [346, 142] on select "Select Advance Salary Bank charges Car maintenance Cash transfer to bank Cash t…" at bounding box center [419, 153] width 147 height 22
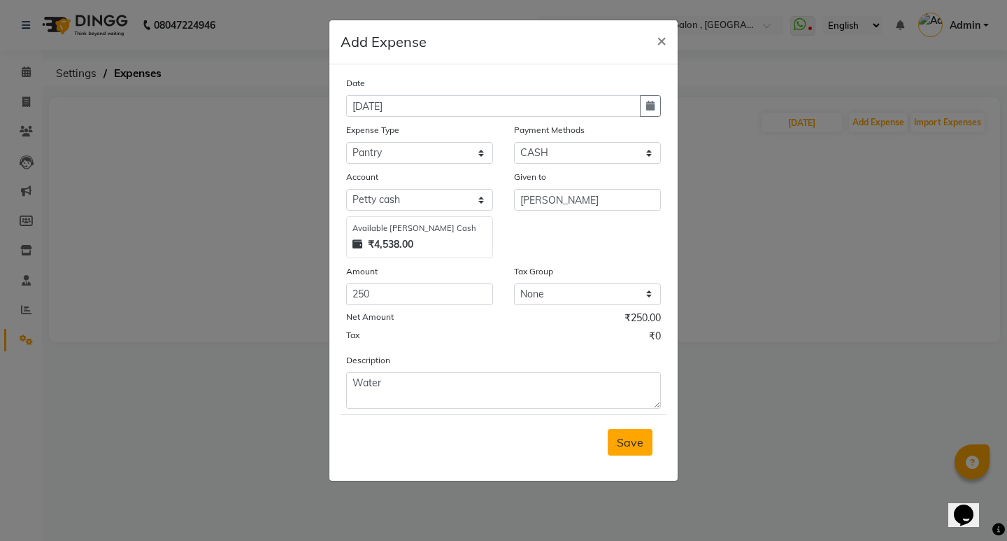
click at [639, 441] on span "Save" at bounding box center [630, 442] width 27 height 14
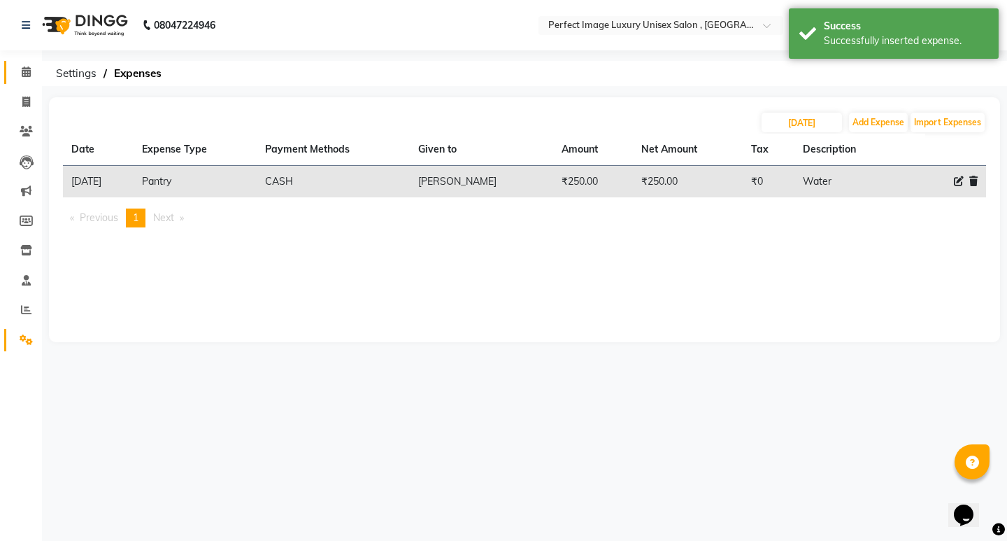
click at [33, 62] on link "Calendar" at bounding box center [21, 72] width 34 height 23
